Goal: Task Accomplishment & Management: Complete application form

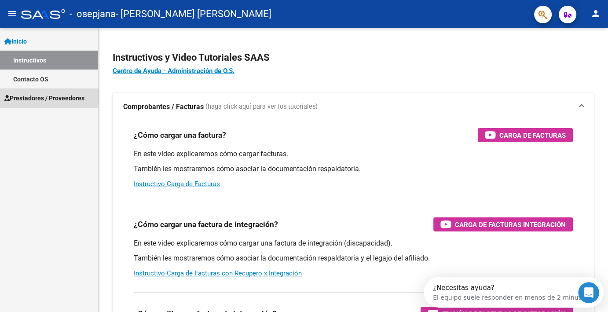
click at [38, 97] on span "Prestadores / Proveedores" at bounding box center [44, 98] width 80 height 10
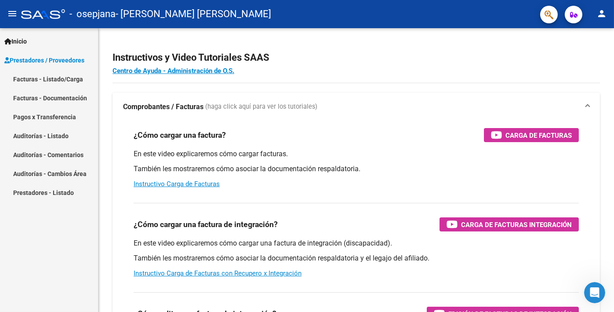
click at [69, 74] on link "Facturas - Listado/Carga" at bounding box center [49, 78] width 98 height 19
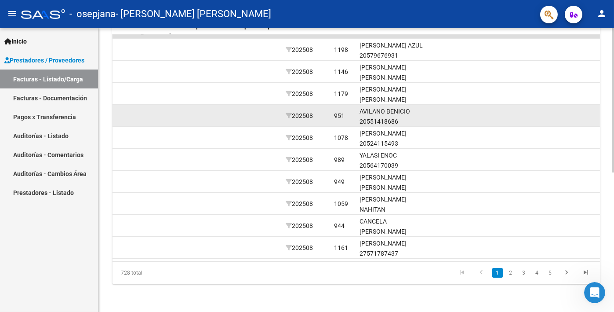
scroll to position [273, 0]
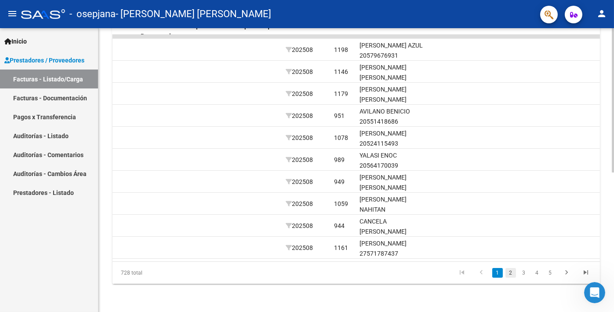
click at [513, 274] on link "2" at bounding box center [511, 273] width 11 height 10
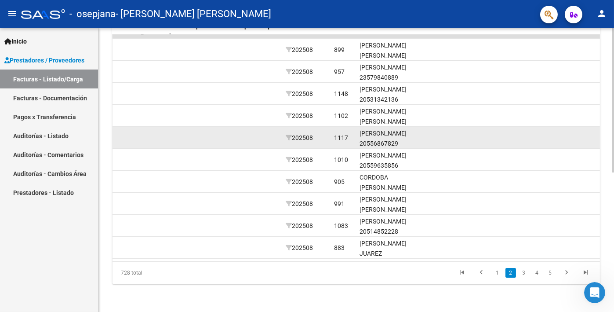
click at [395, 128] on div "[PERSON_NAME] 20556867829" at bounding box center [391, 138] width 63 height 20
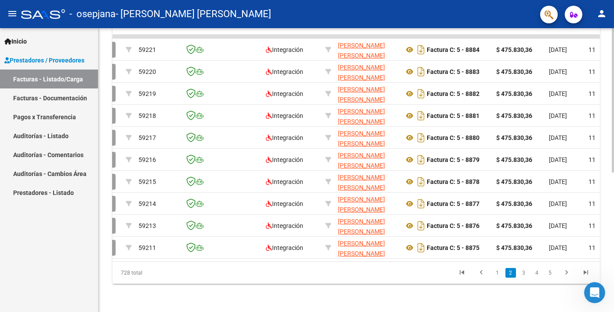
scroll to position [0, 0]
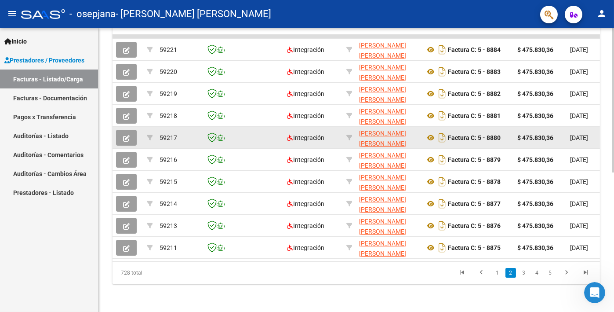
click at [124, 135] on icon "button" at bounding box center [126, 138] width 7 height 7
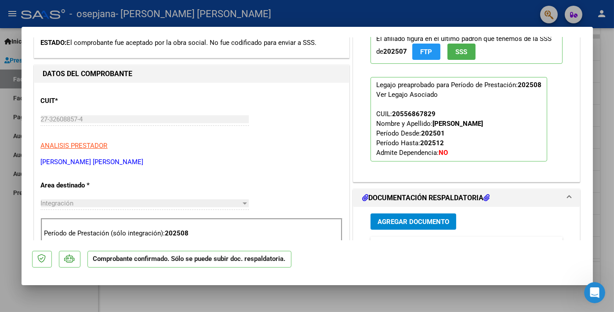
scroll to position [176, 0]
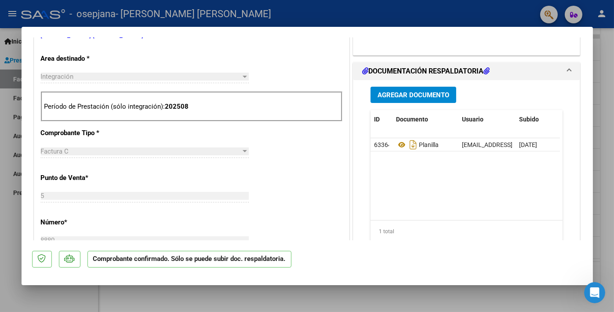
click at [1, 205] on div at bounding box center [307, 156] width 614 height 312
type input "$ 0,00"
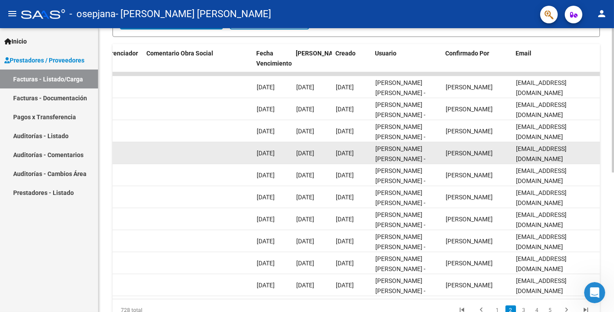
scroll to position [273, 0]
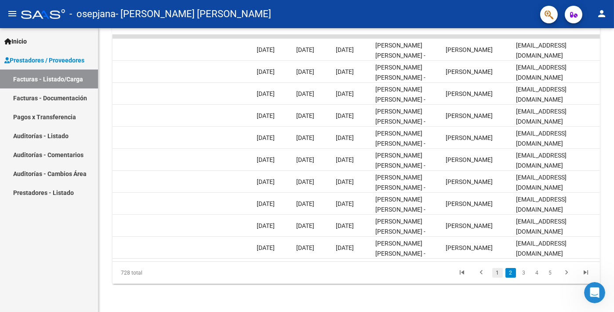
click at [500, 274] on link "1" at bounding box center [498, 273] width 11 height 10
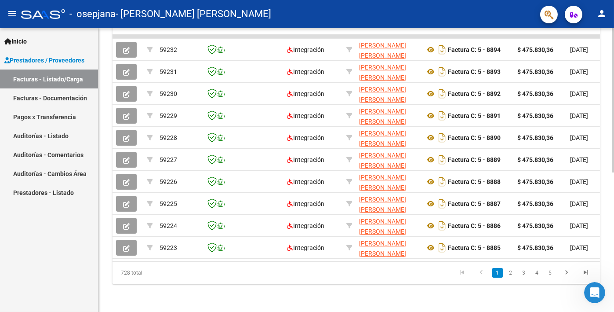
scroll to position [9, 0]
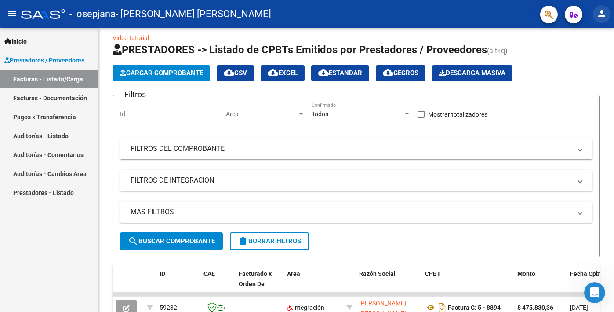
click at [603, 19] on button "person" at bounding box center [602, 14] width 18 height 18
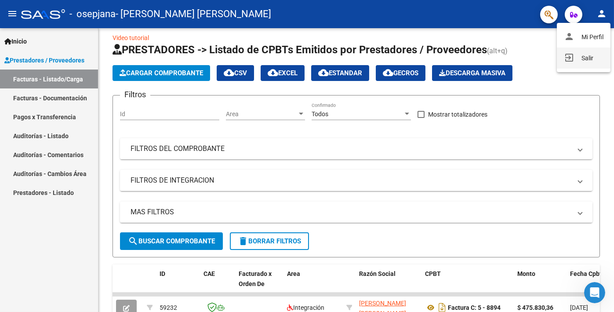
click at [587, 57] on button "exit_to_app Salir" at bounding box center [584, 57] width 54 height 21
